Goal: Task Accomplishment & Management: Use online tool/utility

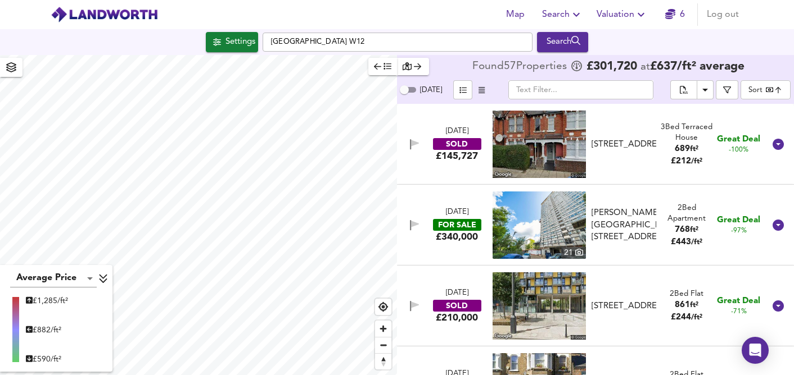
scroll to position [432, 0]
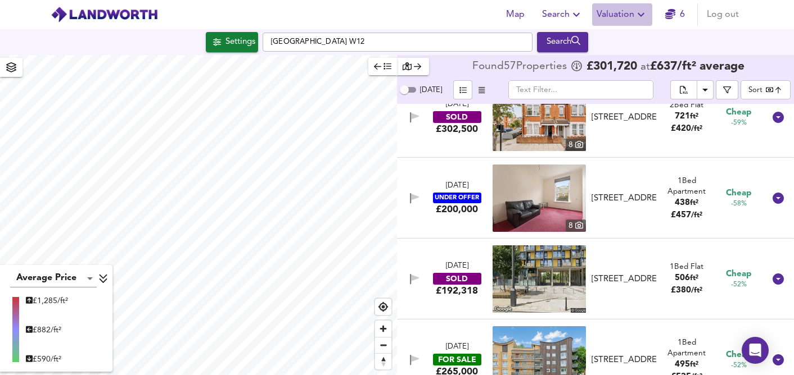
click at [628, 15] on span "Valuation" at bounding box center [621, 15] width 51 height 16
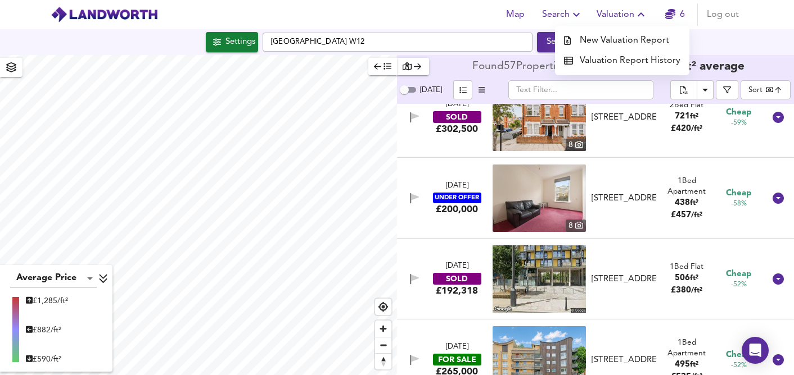
click at [622, 35] on li "New Valuation Report" at bounding box center [622, 40] width 134 height 20
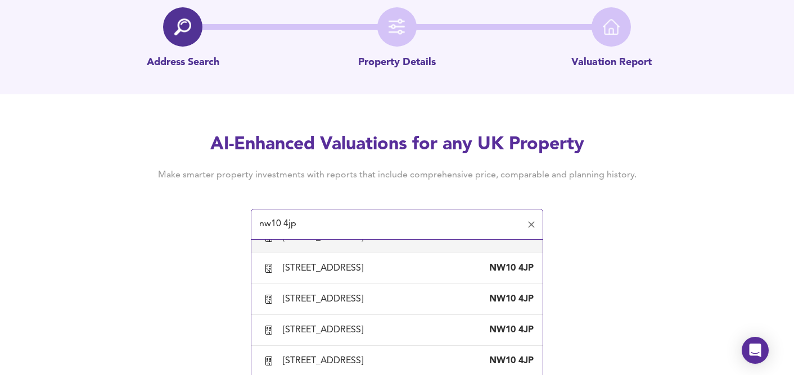
scroll to position [864, 0]
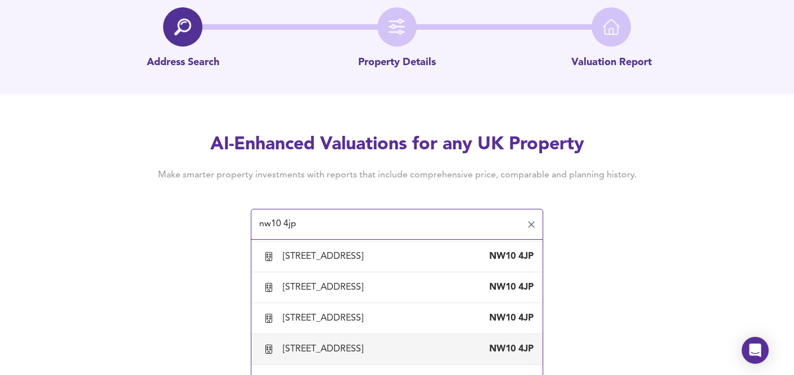
click at [347, 349] on div "[STREET_ADDRESS]" at bounding box center [325, 349] width 85 height 12
type input "[STREET_ADDRESS]"
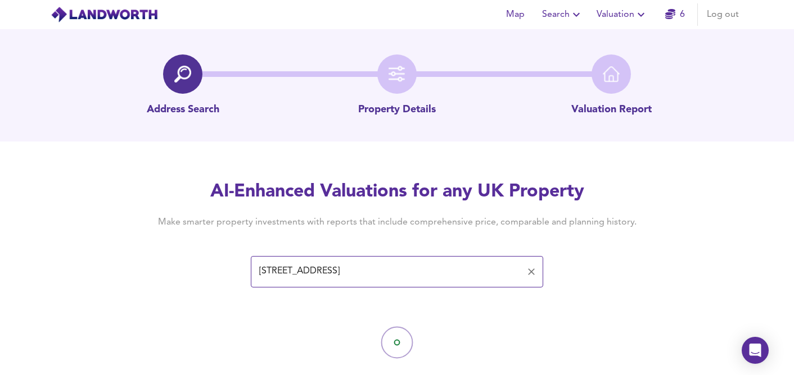
scroll to position [24, 0]
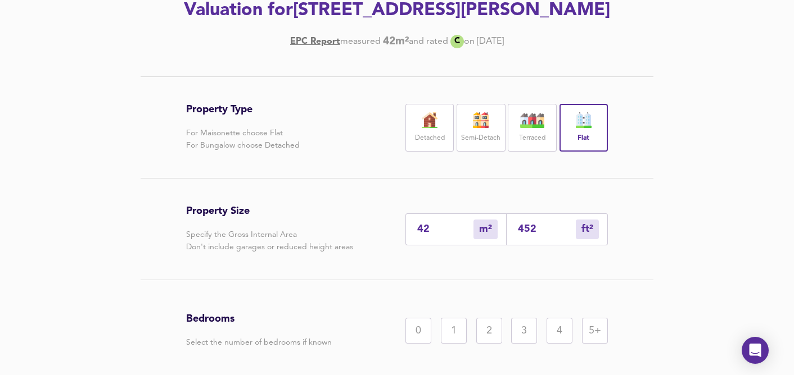
scroll to position [172, 0]
click at [538, 225] on input "452" at bounding box center [547, 229] width 58 height 12
type input "4"
type input "45"
type input "0"
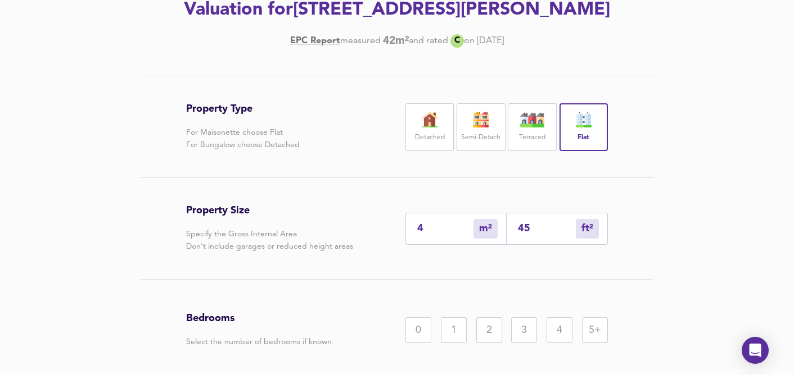
type input "4"
type input "0"
type input "5"
type input "50"
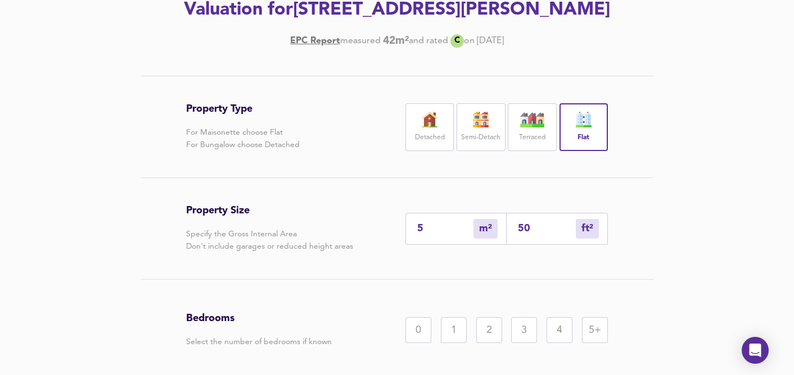
type input "46"
type input "500"
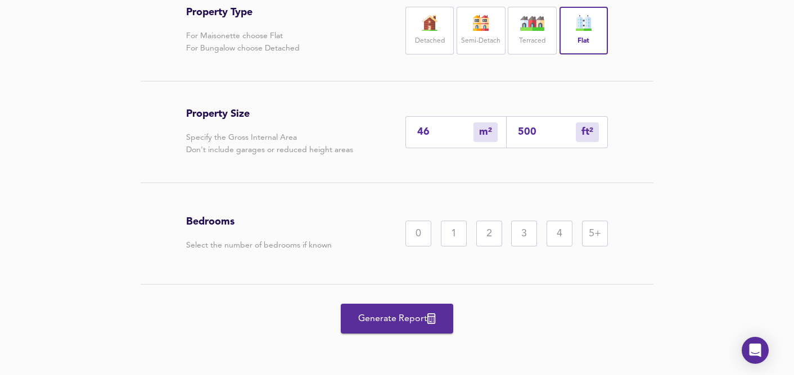
click at [454, 236] on div "1" at bounding box center [454, 234] width 26 height 26
click at [395, 313] on span "Generate Report" at bounding box center [397, 319] width 90 height 16
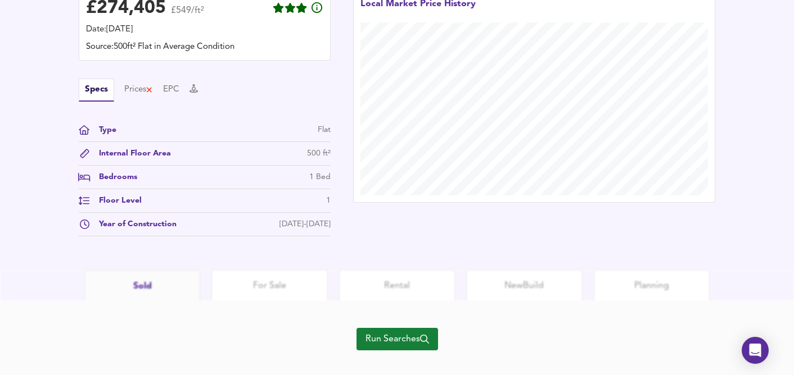
scroll to position [369, 0]
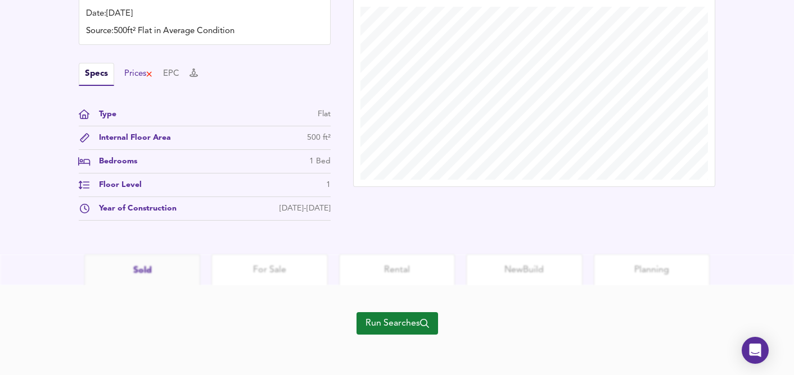
click at [136, 76] on div "Prices" at bounding box center [138, 74] width 29 height 12
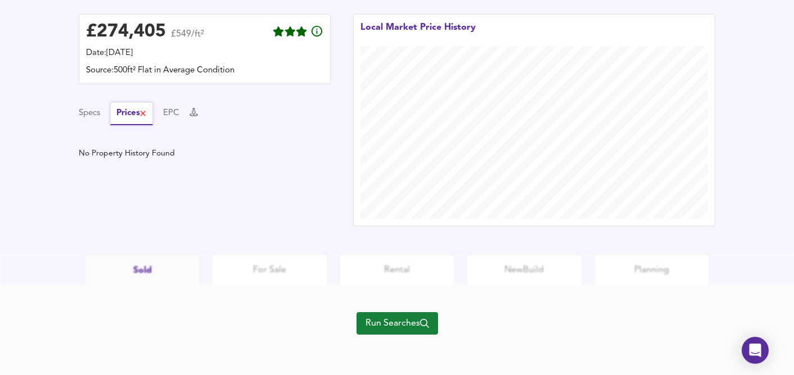
scroll to position [329, 0]
click at [88, 115] on button "Specs" at bounding box center [89, 113] width 21 height 12
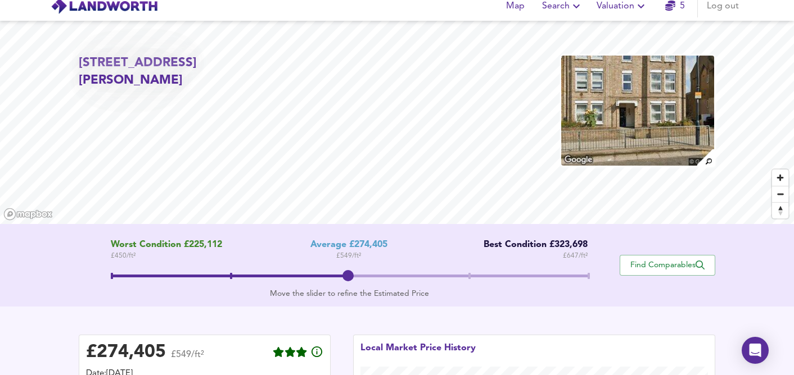
scroll to position [0, 0]
